Goal: Task Accomplishment & Management: Complete application form

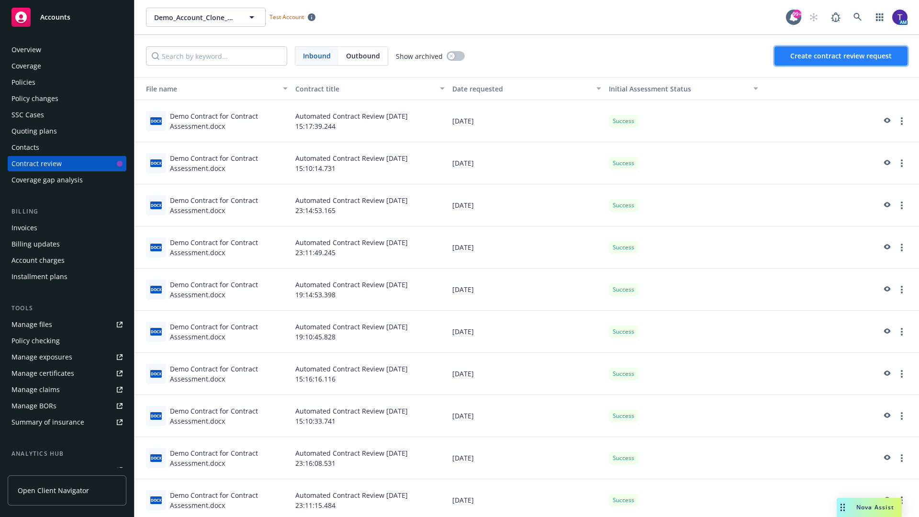
click at [841, 56] on span "Create contract review request" at bounding box center [840, 55] width 101 height 9
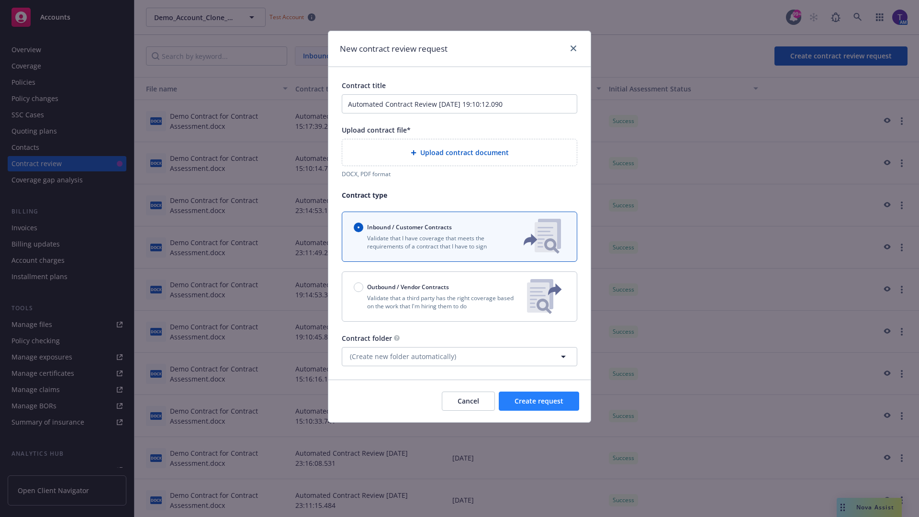
type input "Automated Contract Review 09-29-2025 19:10:12.090"
click at [459, 296] on p "Validate that a third party has the right coverage based on the work that I'm h…" at bounding box center [437, 302] width 166 height 16
radio input "false"
radio input "true"
click at [539, 405] on span "Create request" at bounding box center [539, 400] width 49 height 9
